Goal: Information Seeking & Learning: Learn about a topic

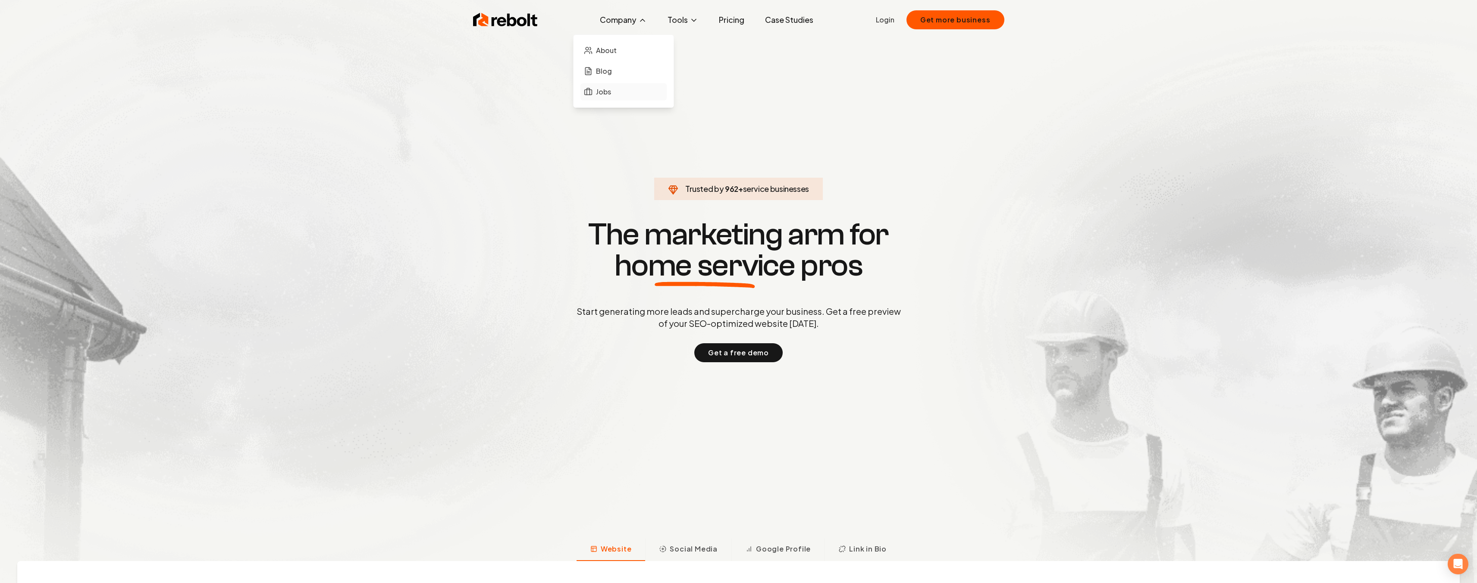
click at [615, 88] on link "Jobs" at bounding box center [623, 91] width 86 height 17
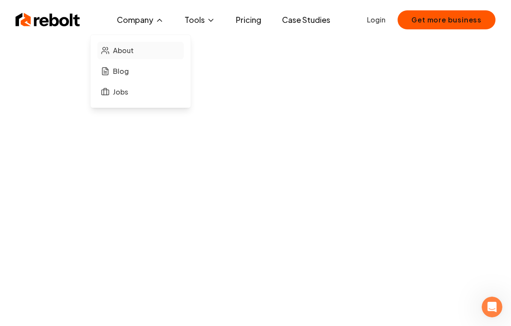
click at [141, 47] on link "About" at bounding box center [140, 50] width 86 height 17
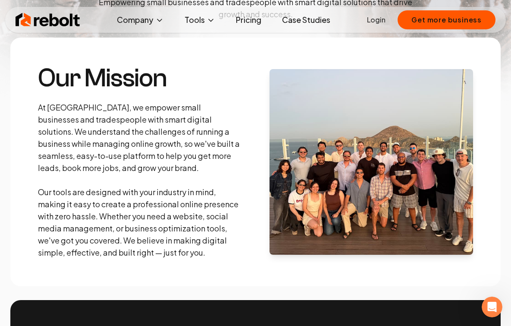
scroll to position [116, 0]
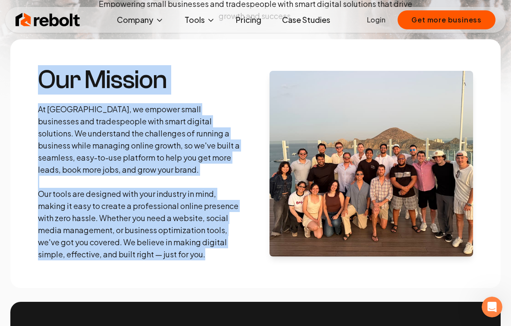
drag, startPoint x: 41, startPoint y: 85, endPoint x: 212, endPoint y: 250, distance: 237.6
click at [212, 250] on div "Our Mission At Rebolt, we empower small businesses and tradespeople with smart …" at bounding box center [140, 163] width 204 height 193
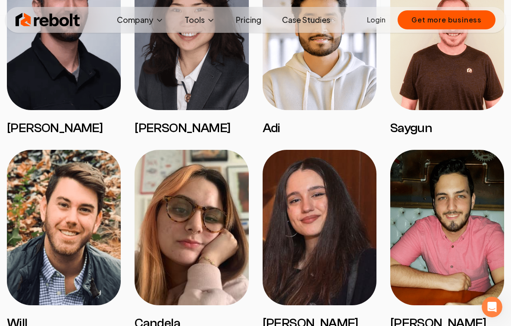
scroll to position [1397, 0]
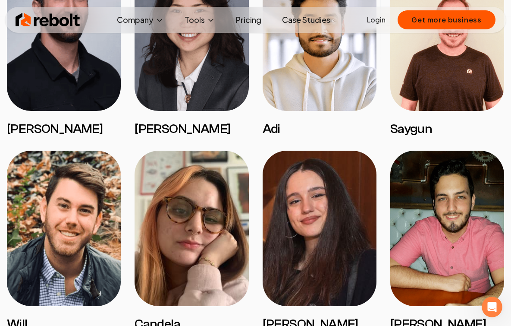
copy div "Our Mission At Rebolt, we empower small businesses and tradespeople with smart …"
